Goal: Information Seeking & Learning: Learn about a topic

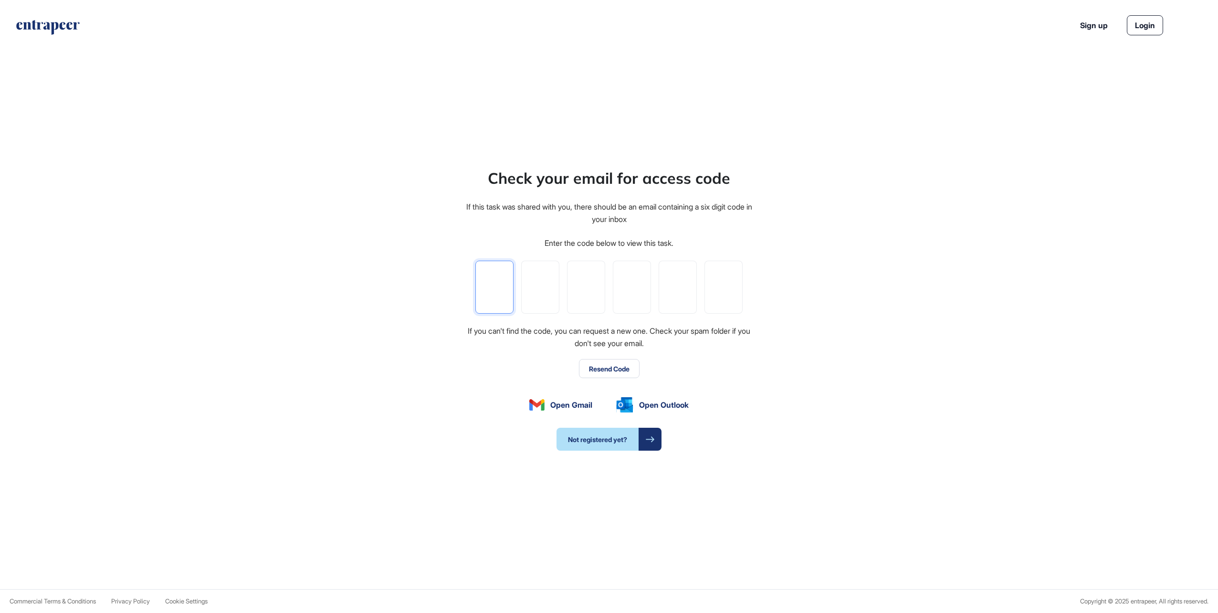
click at [492, 290] on input "tel" at bounding box center [494, 286] width 38 height 53
paste input "*"
type input "*"
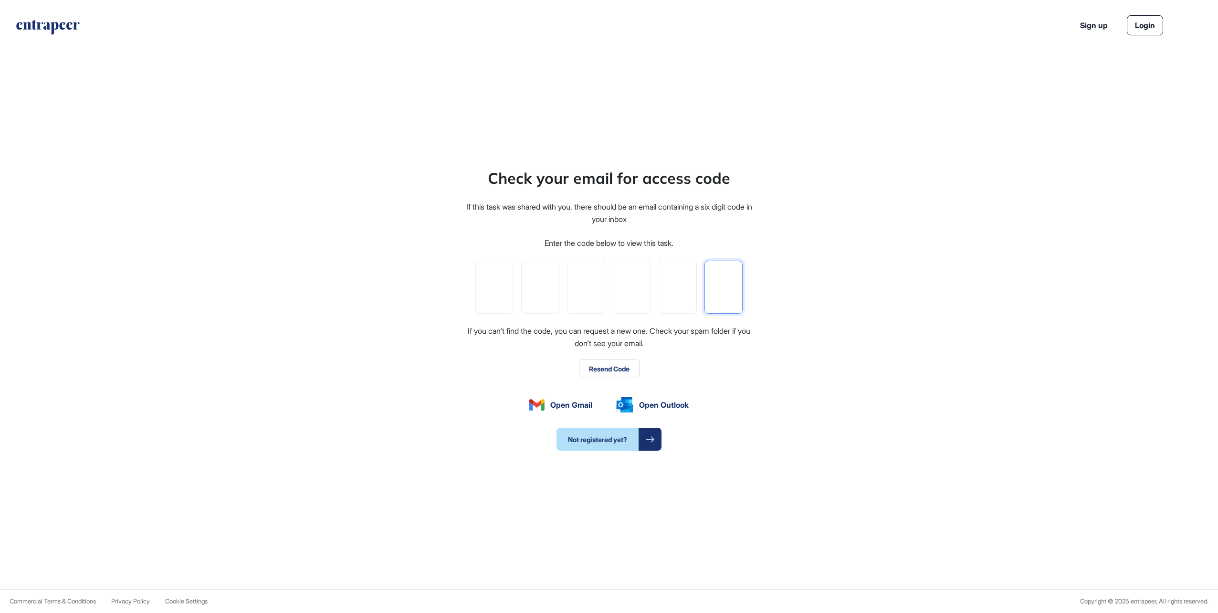
type input "*"
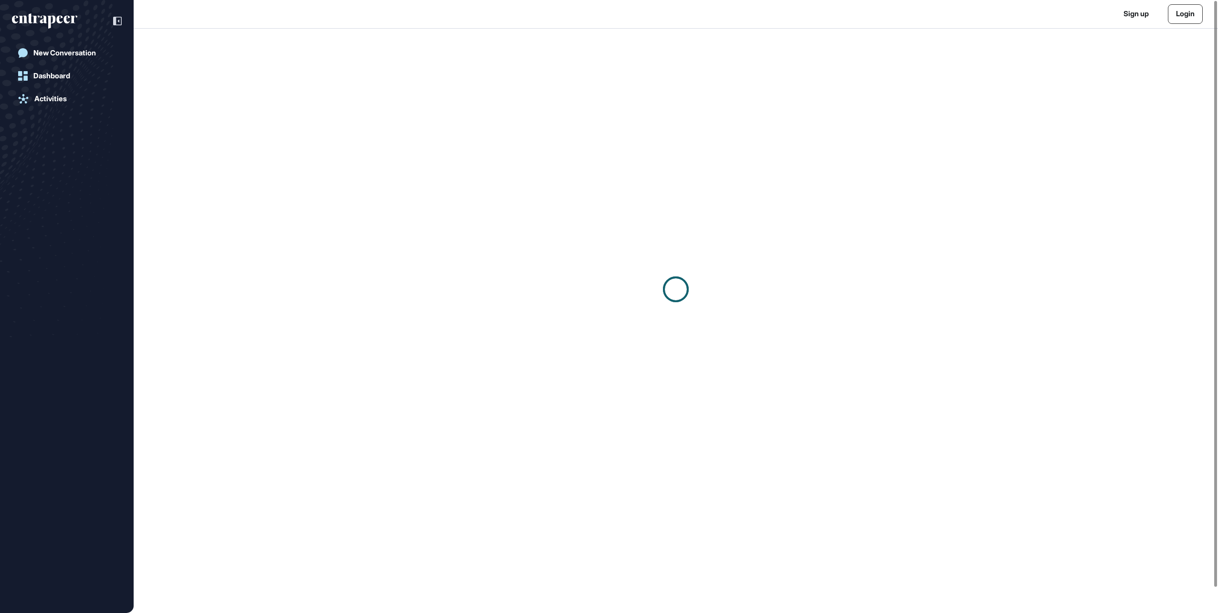
scroll to position [0, 0]
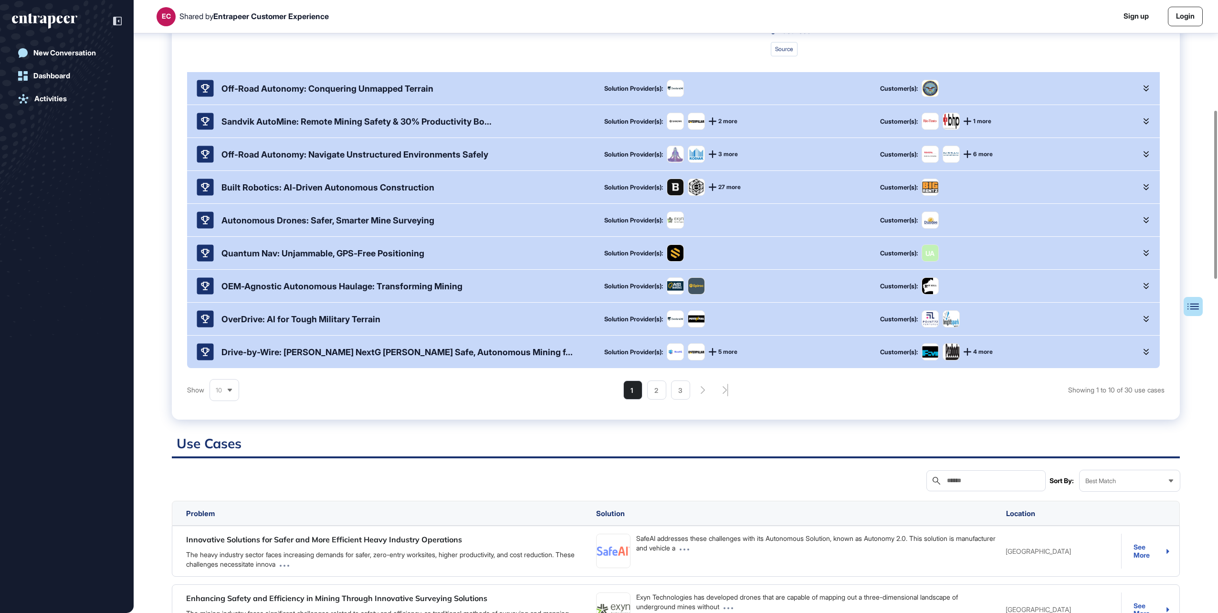
scroll to position [435, 0]
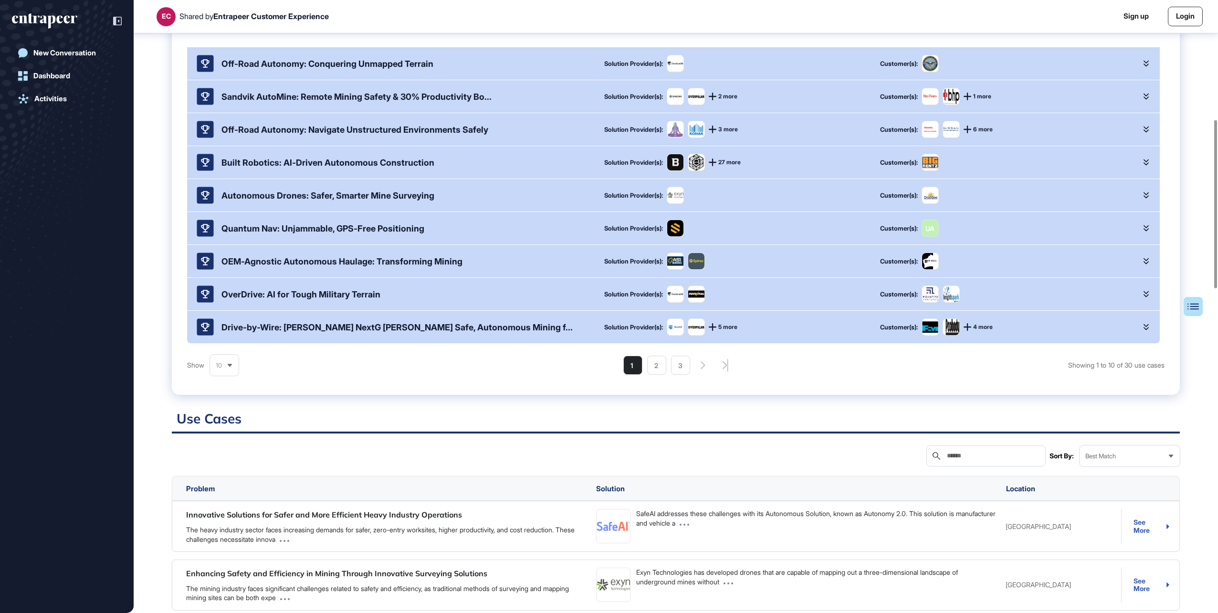
click at [251, 233] on div "Quantum Nav: Unjammable, GPS-Free Positioning" at bounding box center [322, 228] width 203 height 10
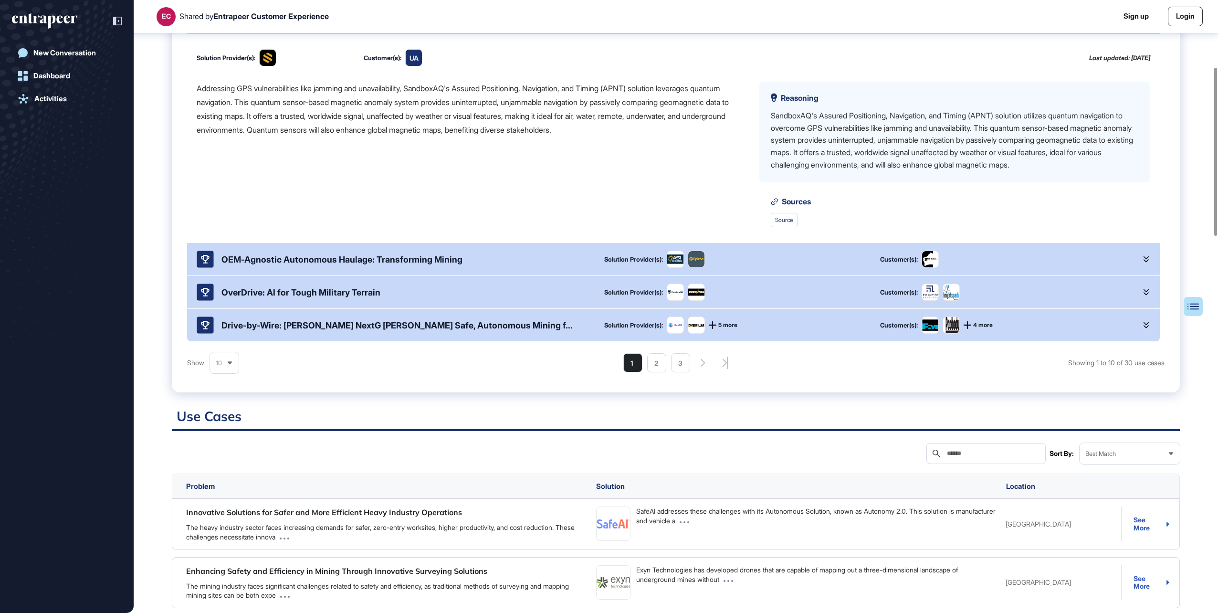
scroll to position [244, 0]
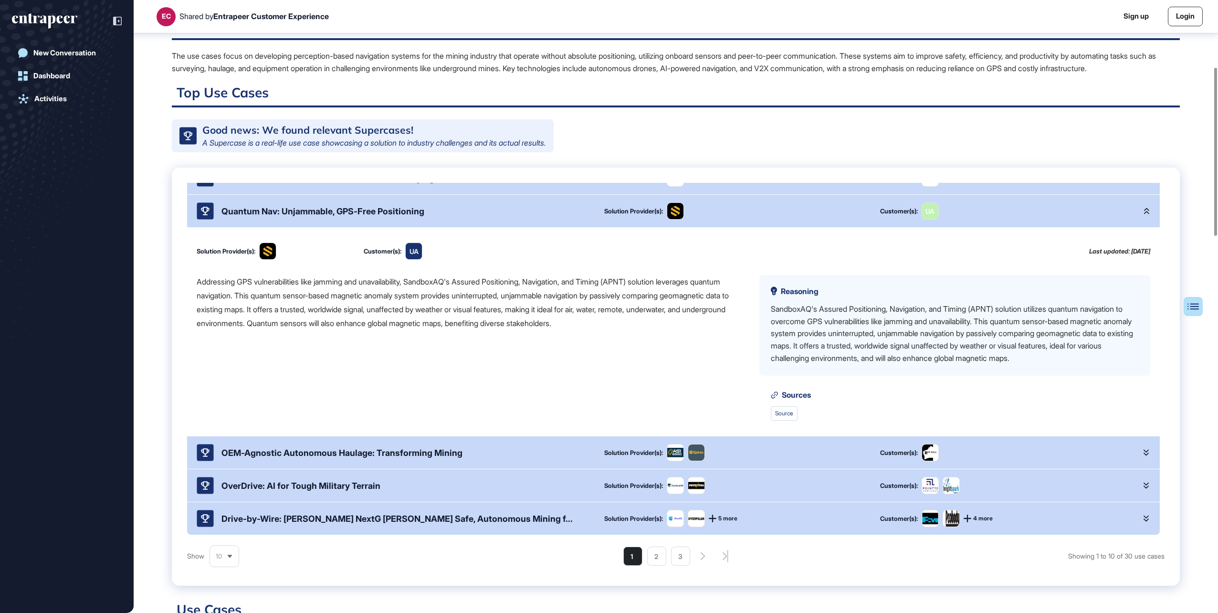
click at [1143, 214] on icon at bounding box center [1145, 211] width 5 height 7
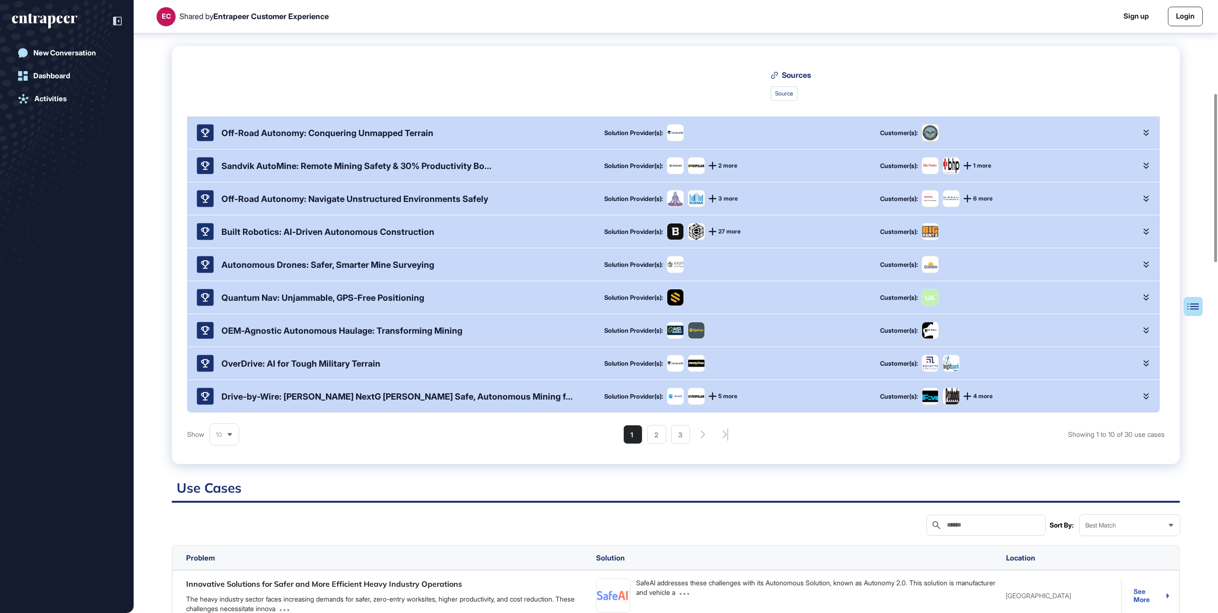
scroll to position [387, 0]
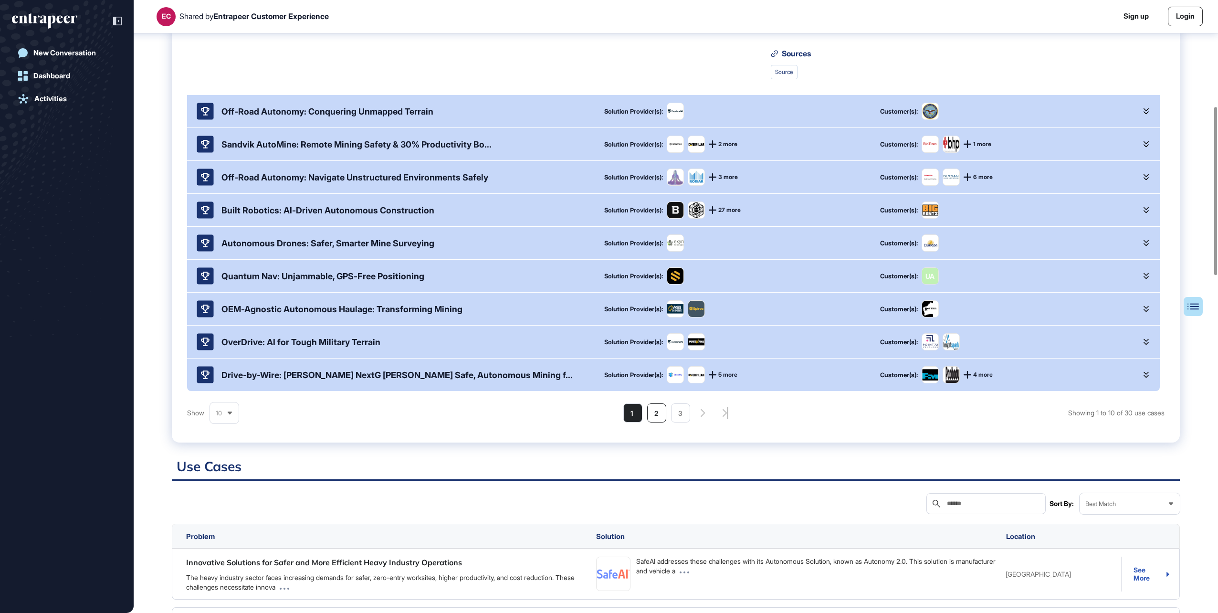
click at [655, 422] on li "2" at bounding box center [656, 412] width 19 height 19
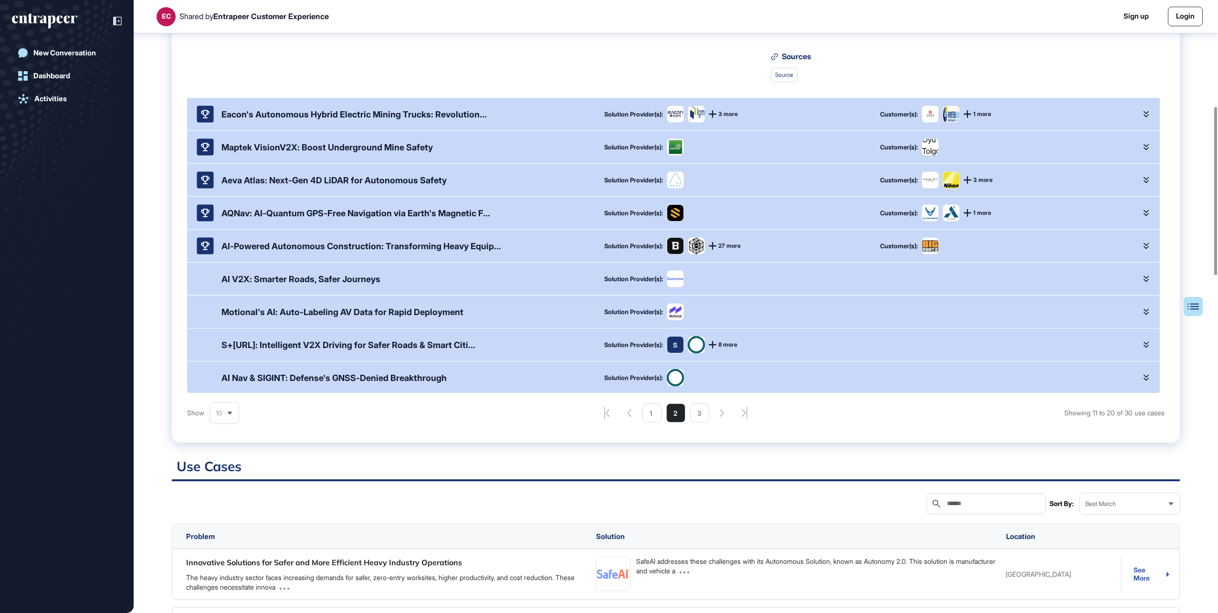
scroll to position [186, 0]
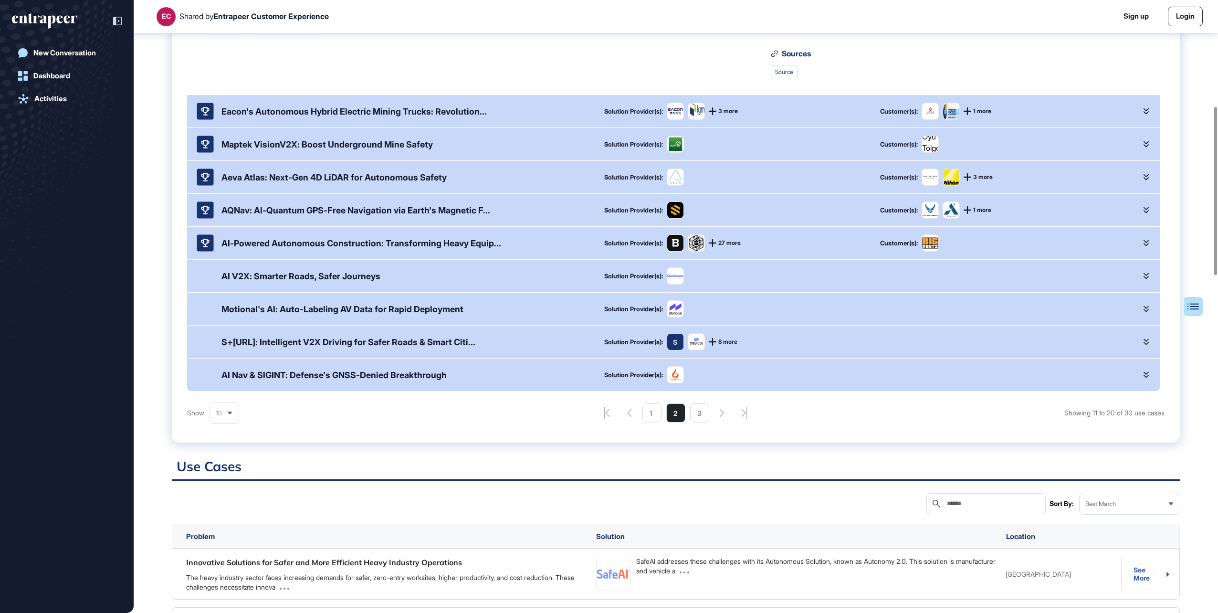
click at [1143, 147] on icon at bounding box center [1145, 144] width 5 height 6
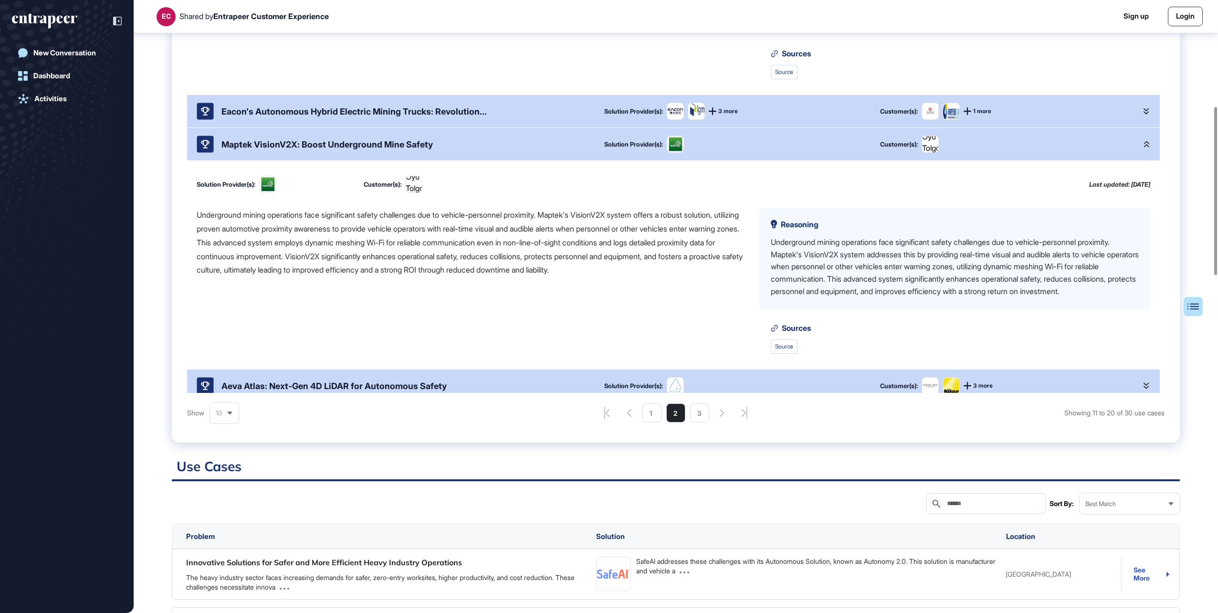
click at [1143, 147] on icon at bounding box center [1145, 144] width 5 height 7
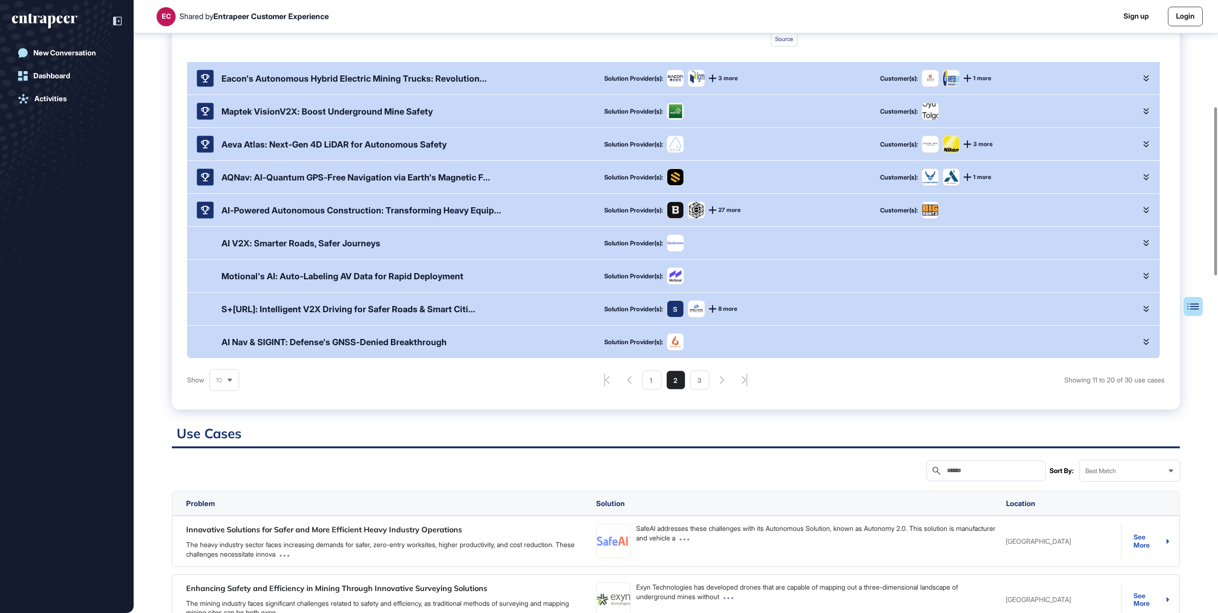
scroll to position [435, 0]
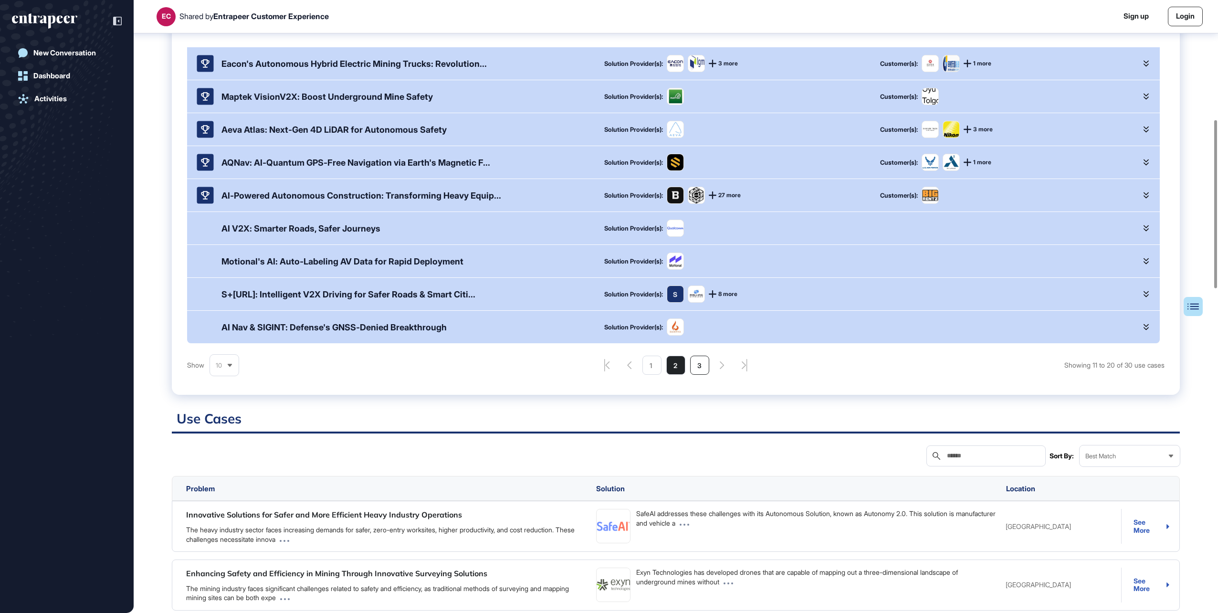
click at [697, 375] on li "3" at bounding box center [699, 364] width 19 height 19
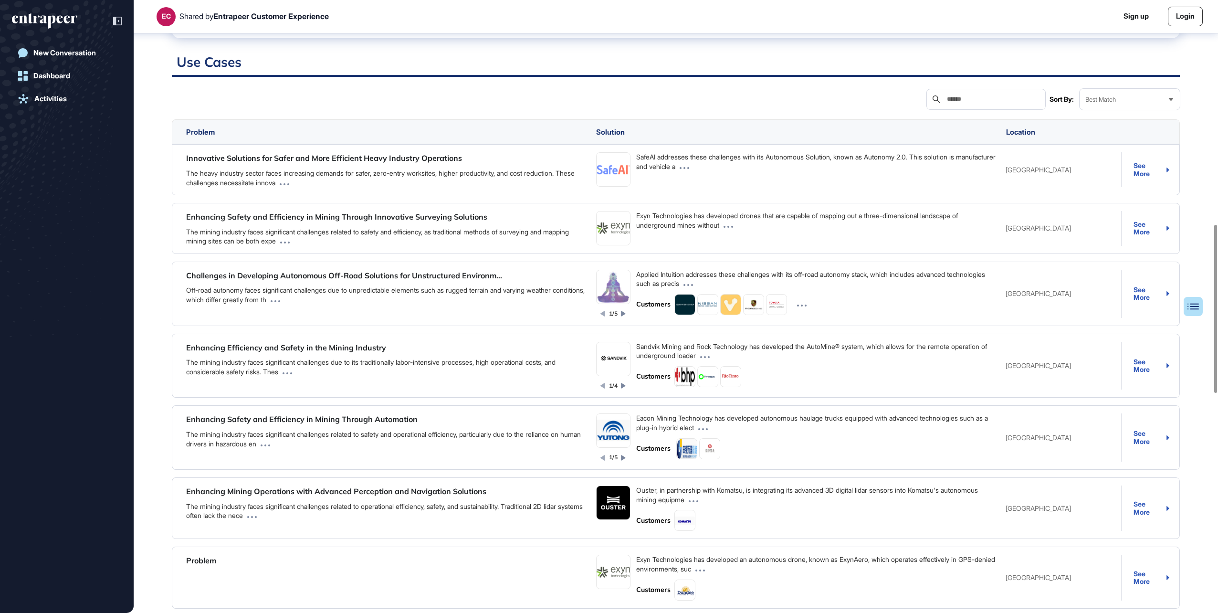
scroll to position [816, 0]
